Goal: Information Seeking & Learning: Learn about a topic

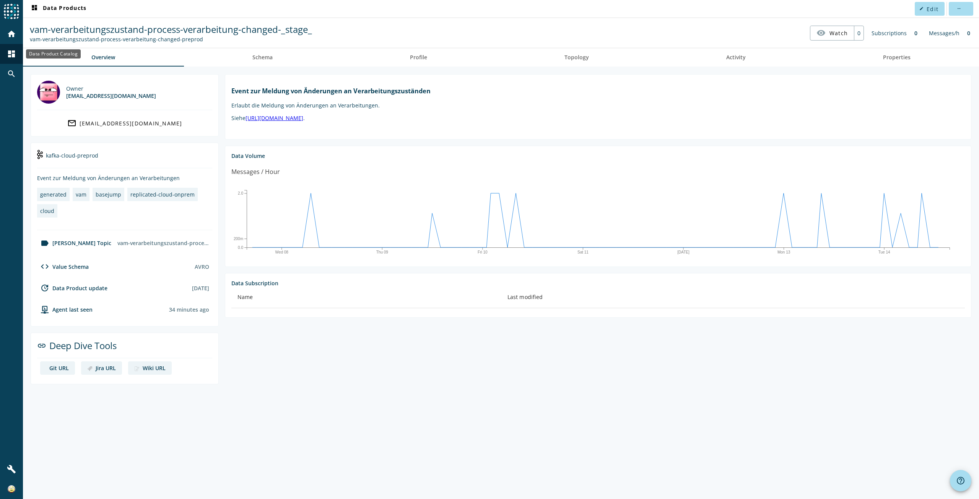
click at [14, 49] on mat-icon "dashboard" at bounding box center [11, 53] width 9 height 9
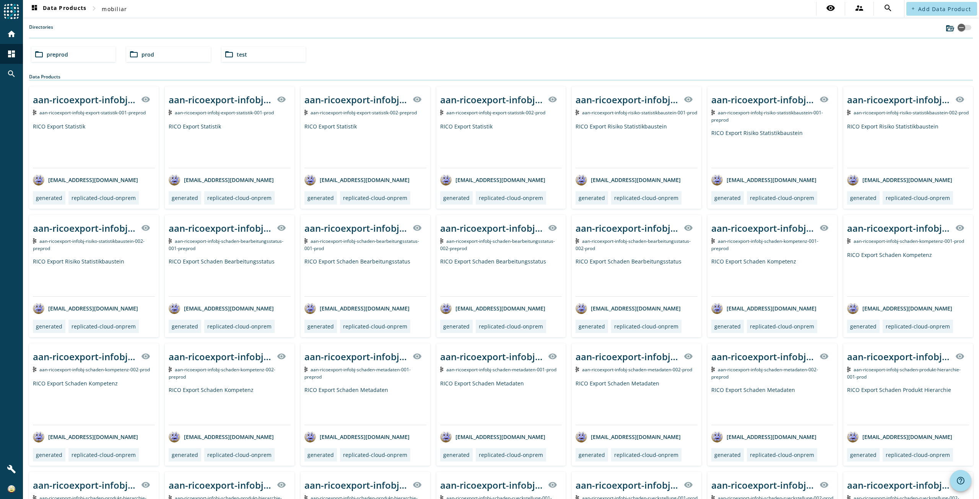
click at [143, 51] on span "prod" at bounding box center [147, 54] width 13 height 7
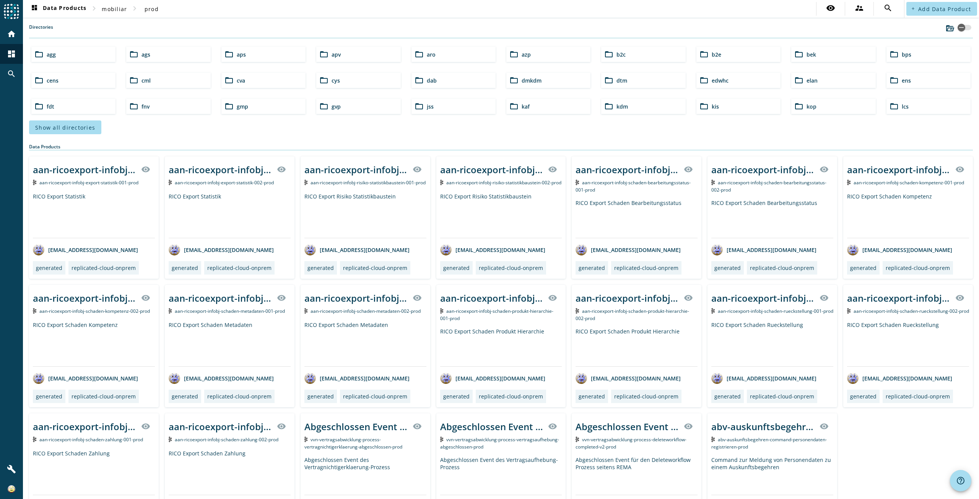
click at [893, 105] on mat-icon "folder_open" at bounding box center [893, 106] width 9 height 9
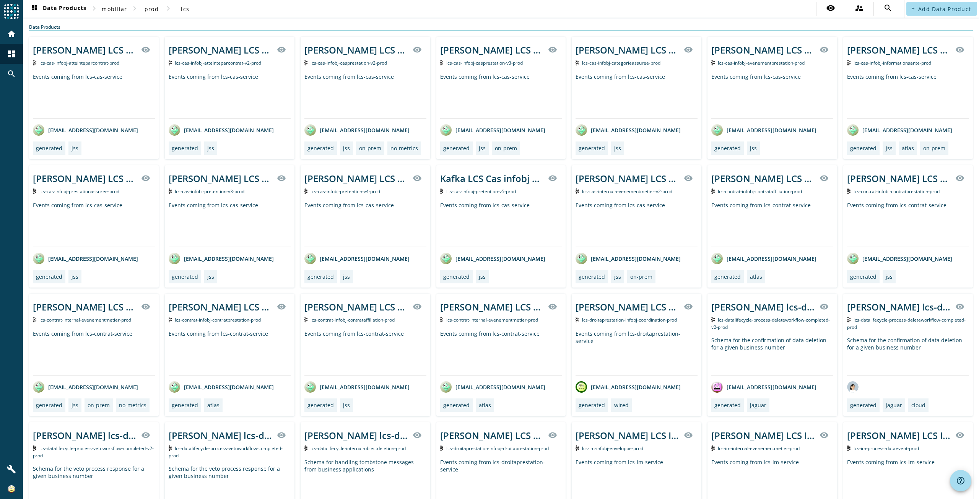
click at [487, 192] on span "lcs-cas-infobj-pretention-v5-prod" at bounding box center [481, 191] width 70 height 6
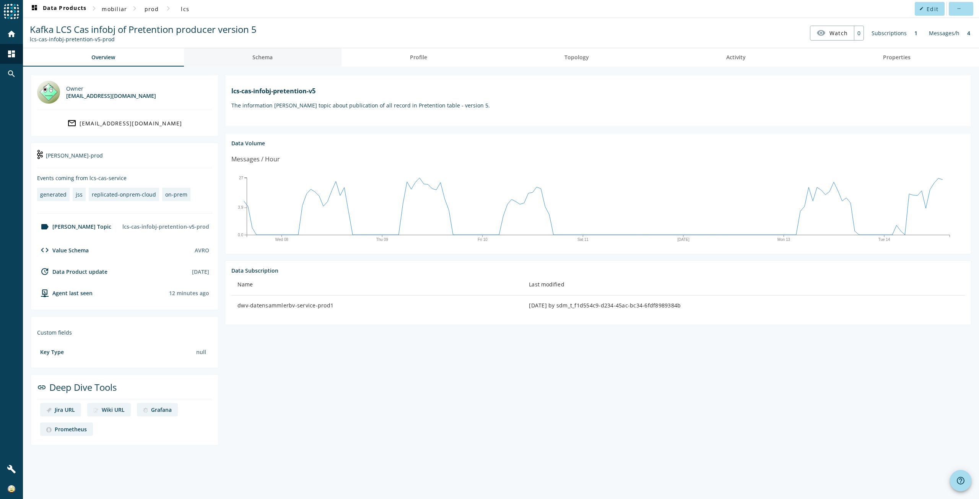
click at [262, 66] on span "Schema" at bounding box center [262, 57] width 20 height 18
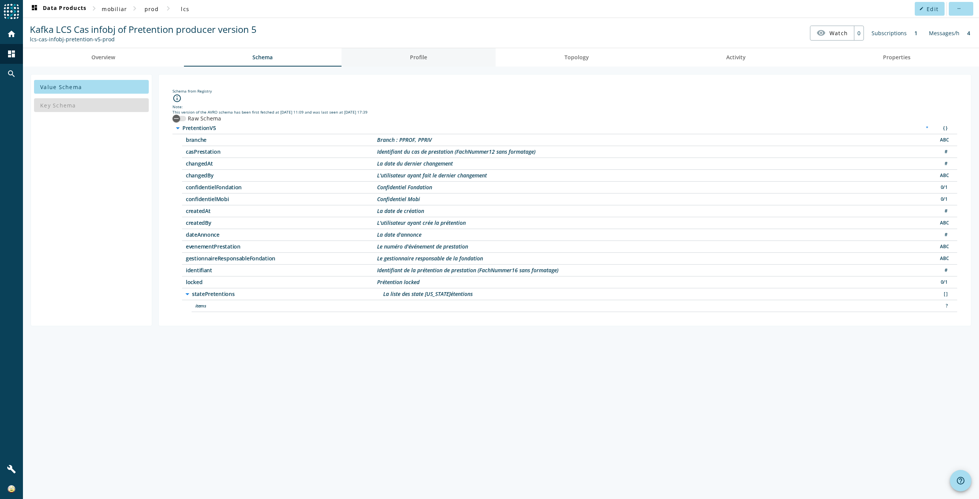
click at [430, 59] on link "Profile" at bounding box center [418, 57] width 154 height 18
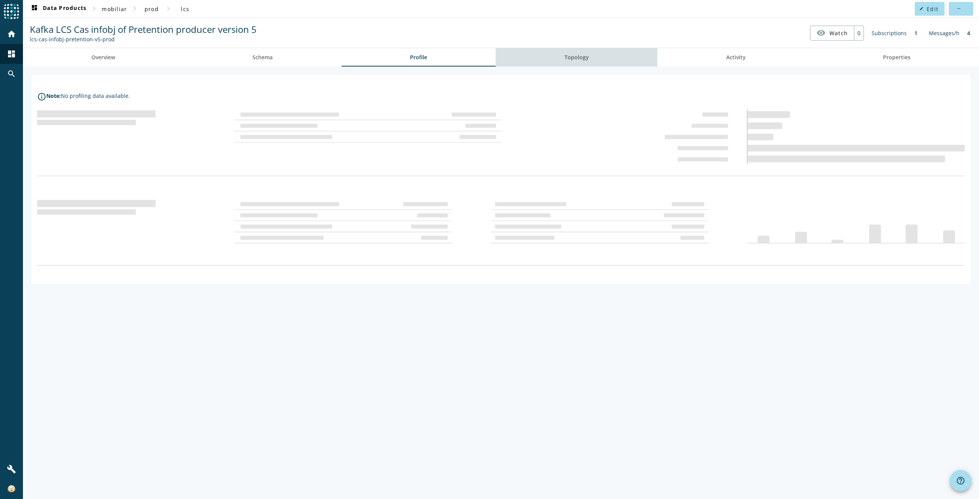
click at [585, 57] on span "Topology" at bounding box center [576, 57] width 24 height 5
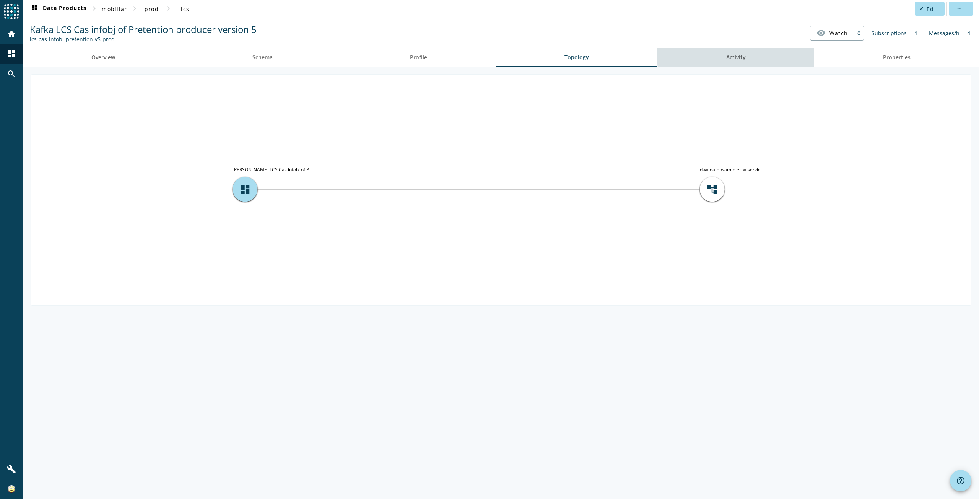
click at [741, 53] on span "Activity" at bounding box center [735, 57] width 19 height 18
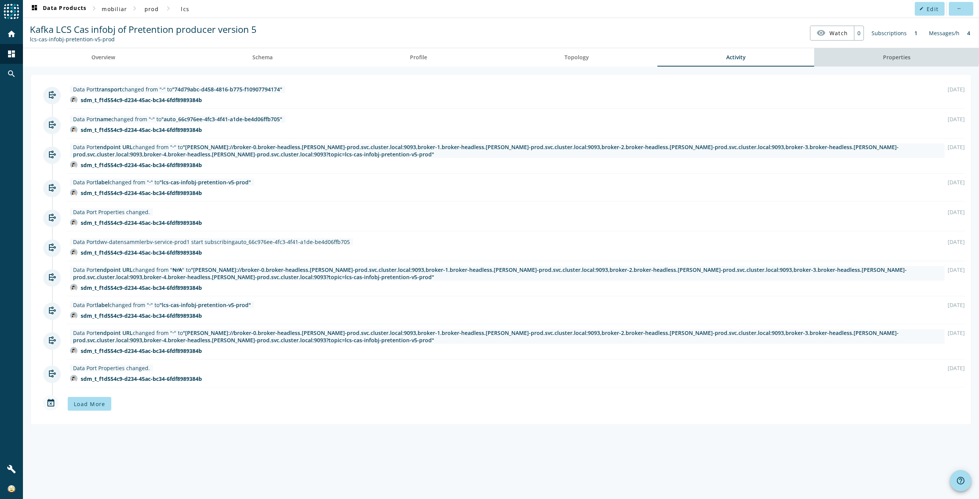
click at [877, 53] on link "Properties" at bounding box center [896, 57] width 165 height 18
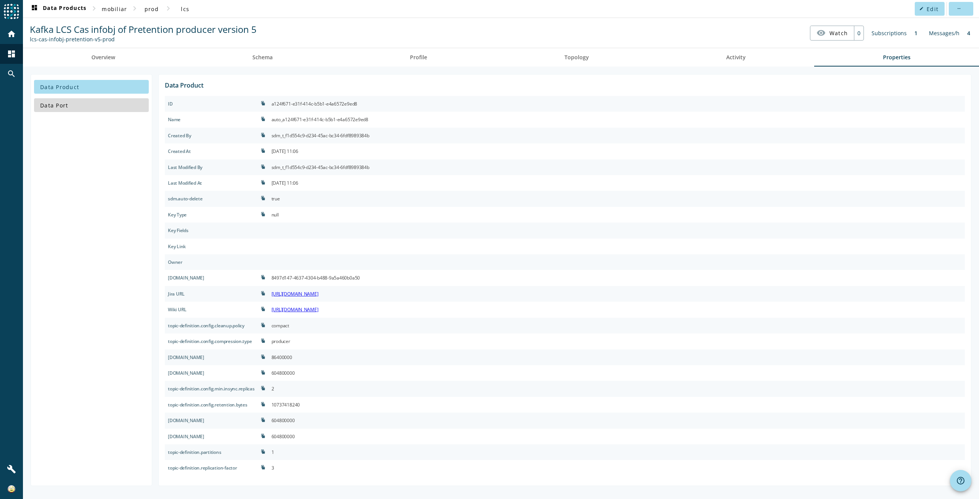
click at [62, 107] on span "Data Port" at bounding box center [54, 105] width 28 height 7
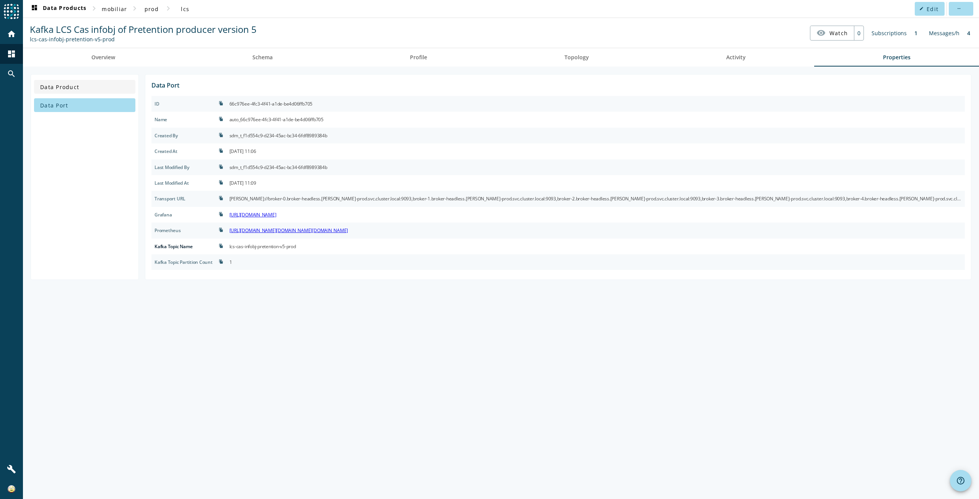
click at [69, 91] on span at bounding box center [84, 87] width 101 height 18
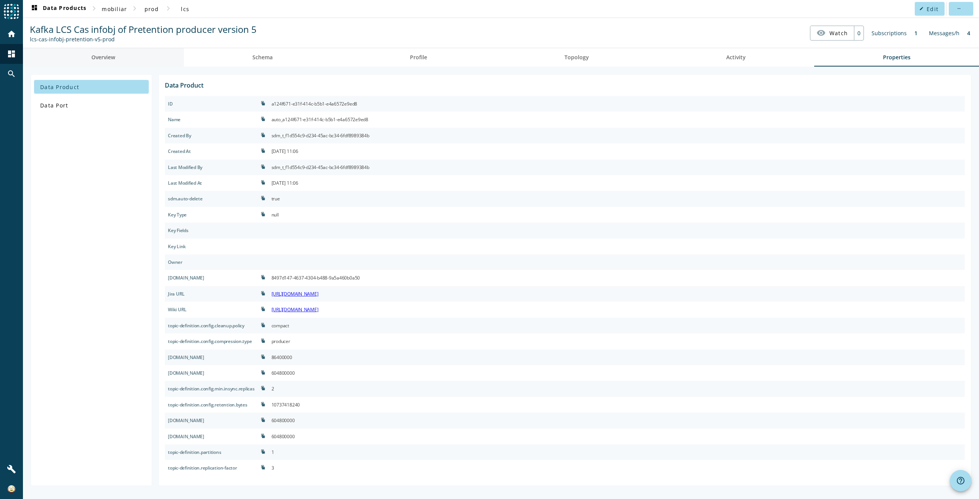
click at [89, 55] on link "Overview" at bounding box center [103, 57] width 161 height 18
